Goal: Check status: Check status

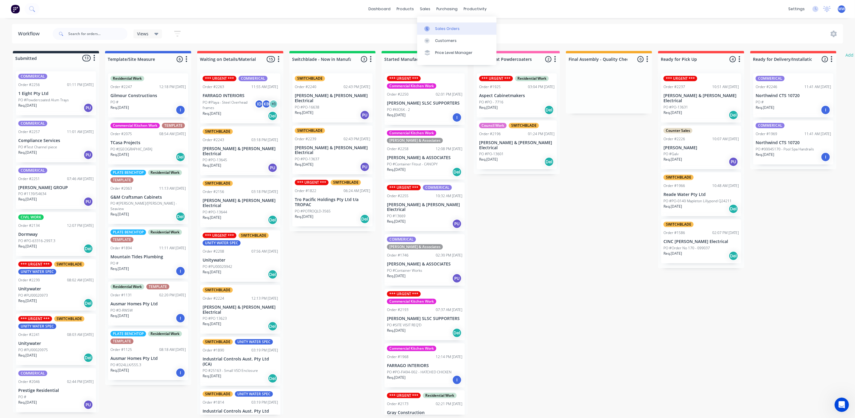
click at [429, 25] on link "Sales Orders" at bounding box center [456, 28] width 79 height 12
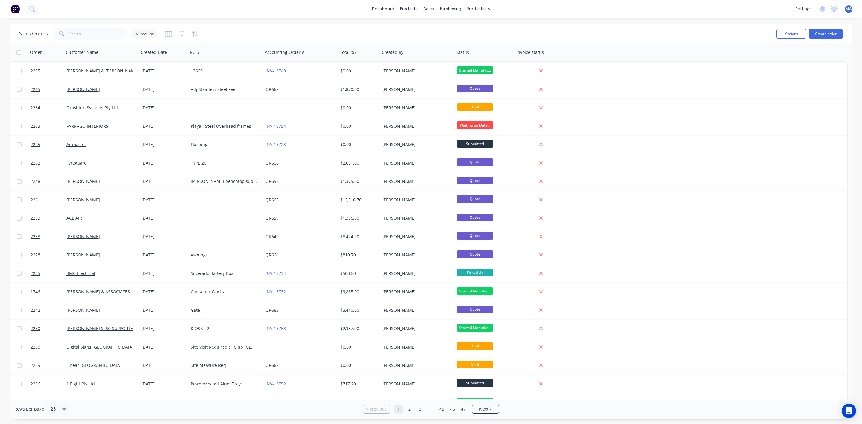
click at [78, 40] on div "Sales Orders Views" at bounding box center [395, 33] width 752 height 15
click at [81, 36] on input "text" at bounding box center [98, 34] width 58 height 12
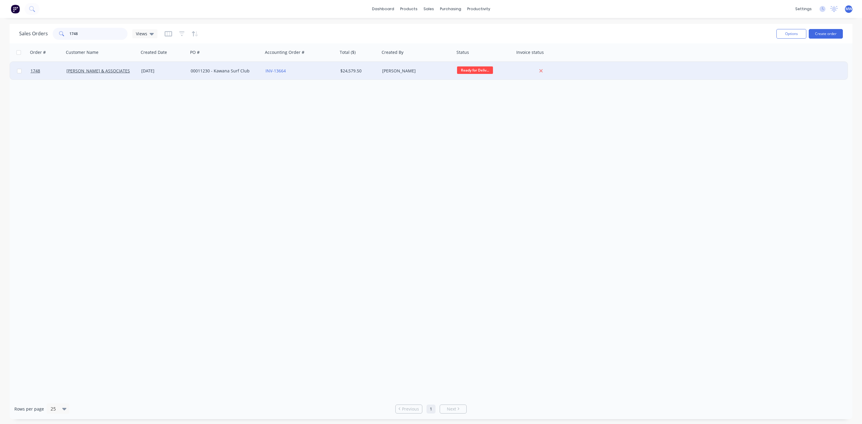
type input "1748"
click at [216, 68] on div "00011230 - Kawana Surf Club" at bounding box center [224, 71] width 66 height 6
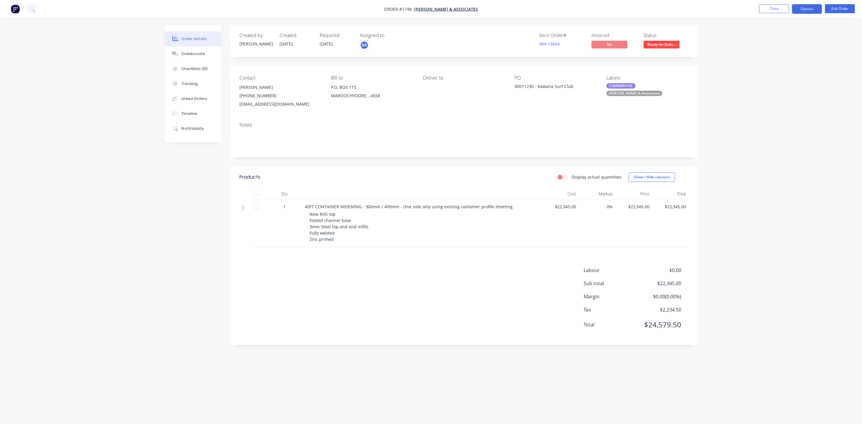
click at [801, 8] on button "Options" at bounding box center [807, 9] width 30 height 10
click at [778, 74] on div "Work Order" at bounding box center [788, 72] width 55 height 9
click at [770, 57] on div "Without pricing" at bounding box center [788, 60] width 55 height 9
